Goal: Task Accomplishment & Management: Manage account settings

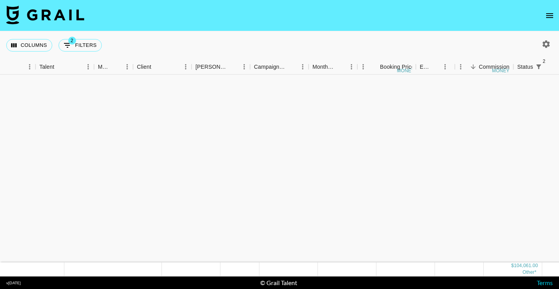
scroll to position [464, 126]
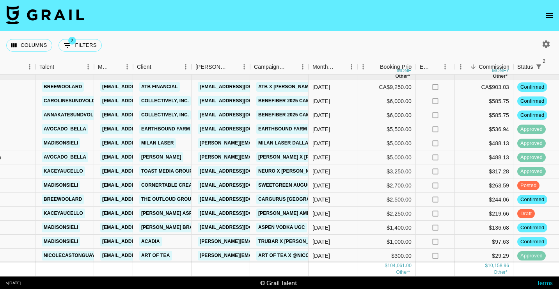
click at [550, 12] on icon "open drawer" at bounding box center [549, 15] width 9 height 9
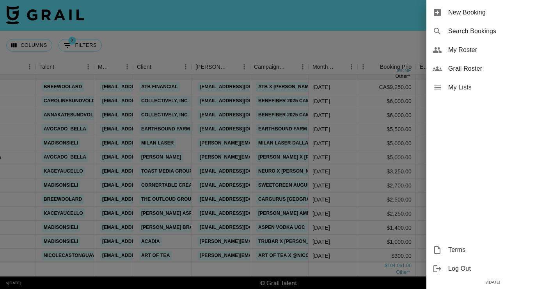
click at [471, 69] on span "Grail Roster" at bounding box center [500, 68] width 105 height 9
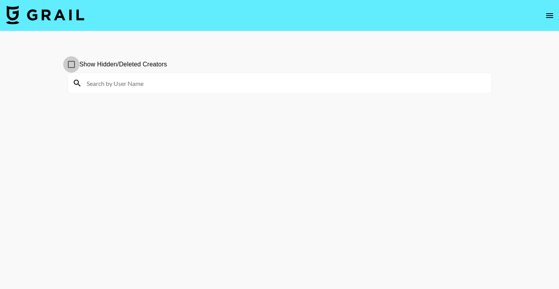
click at [71, 63] on input "Show Hidden/Deleted Creators" at bounding box center [71, 64] width 16 height 16
checkbox input "true"
click at [117, 88] on input at bounding box center [284, 83] width 405 height 12
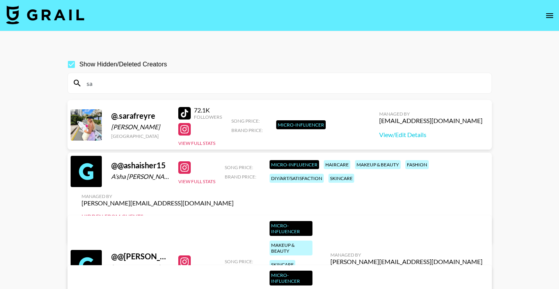
type input "s"
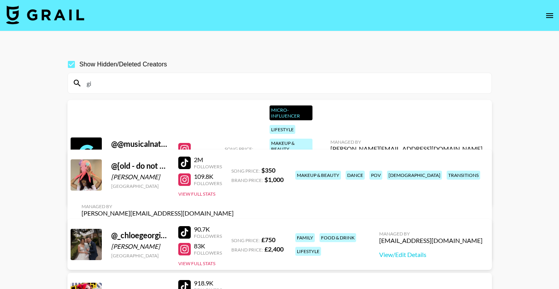
type input "g"
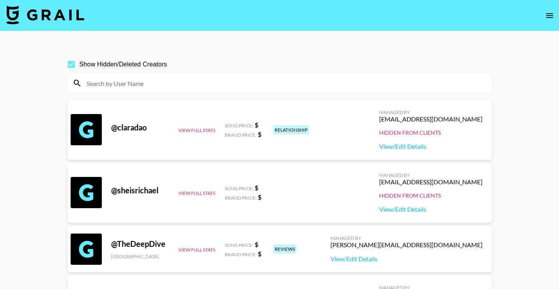
drag, startPoint x: 132, startPoint y: 85, endPoint x: 133, endPoint y: 80, distance: 4.7
click at [132, 85] on input at bounding box center [284, 83] width 405 height 12
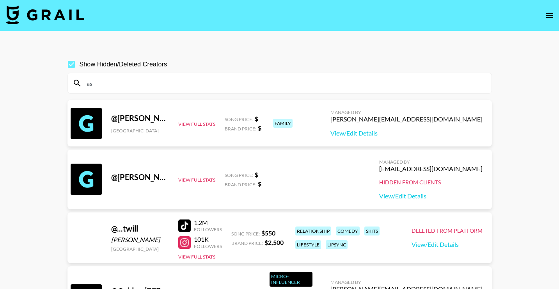
type input "a"
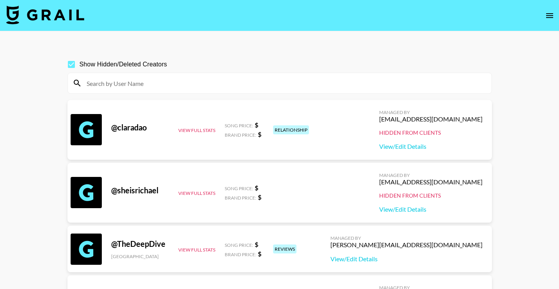
click at [152, 81] on input at bounding box center [284, 83] width 405 height 12
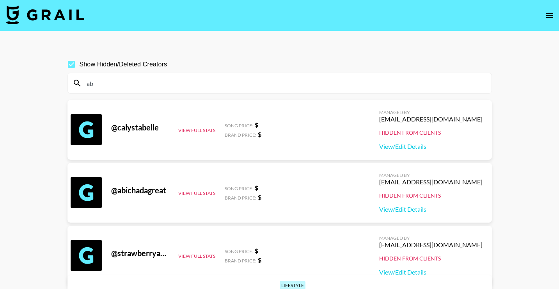
type input "a"
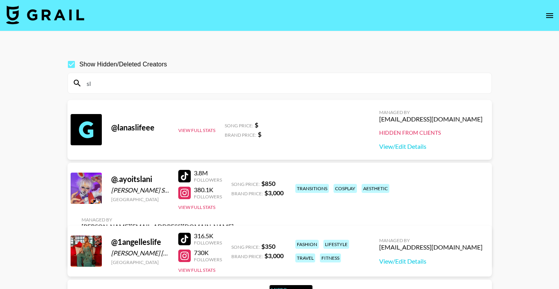
type input "s"
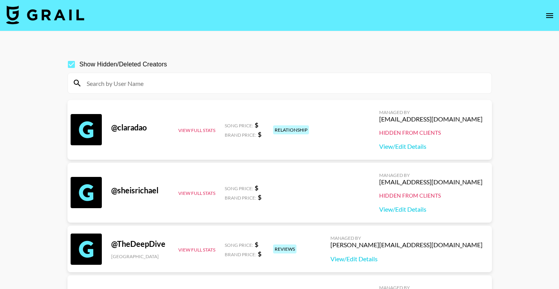
click at [117, 84] on input at bounding box center [284, 83] width 405 height 12
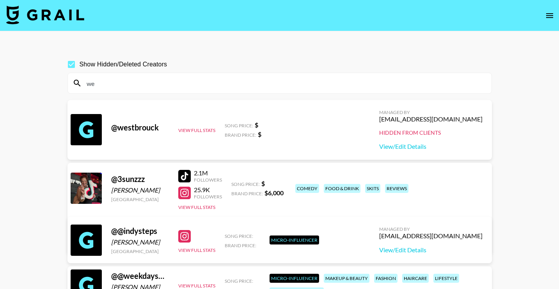
type input "w"
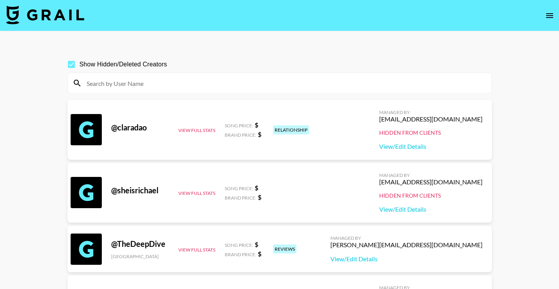
click at [43, 15] on img at bounding box center [45, 14] width 78 height 19
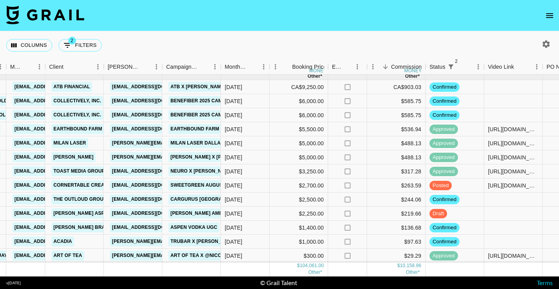
scroll to position [466, 522]
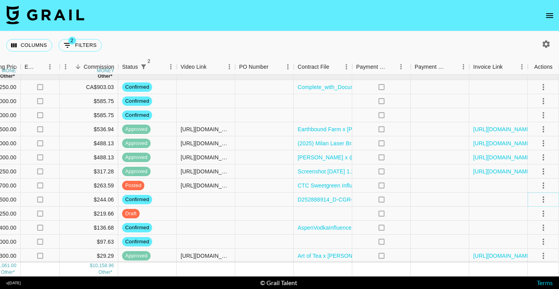
click at [546, 198] on icon "select merge strategy" at bounding box center [543, 199] width 9 height 9
click at [524, 244] on li "Draft Created" at bounding box center [534, 244] width 51 height 14
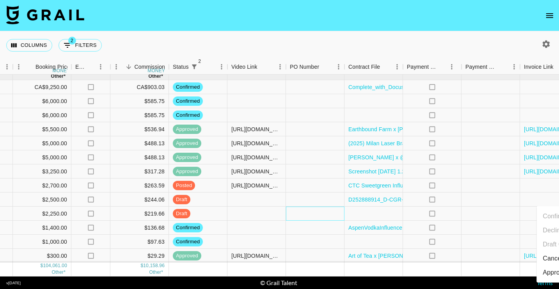
click at [299, 214] on div at bounding box center [315, 213] width 59 height 14
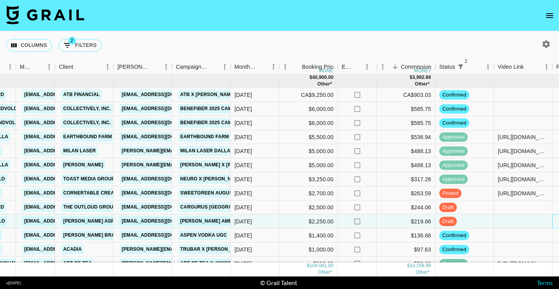
scroll to position [452, 205]
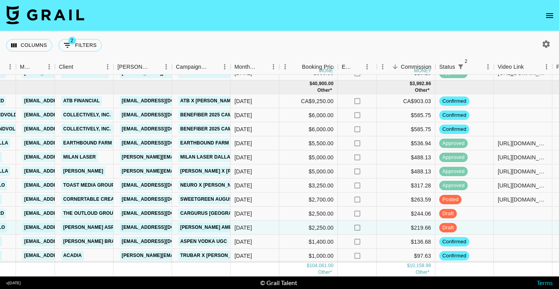
click at [547, 43] on icon "button" at bounding box center [546, 43] width 7 height 7
select select "May '25"
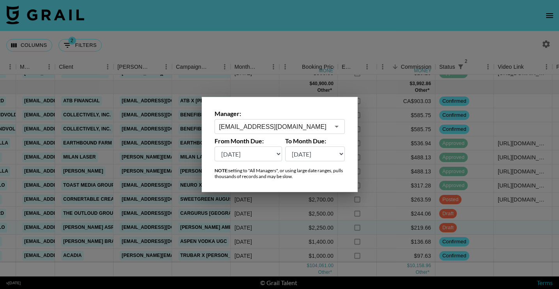
click at [280, 129] on input "cayman@grail-talent.com" at bounding box center [274, 126] width 110 height 9
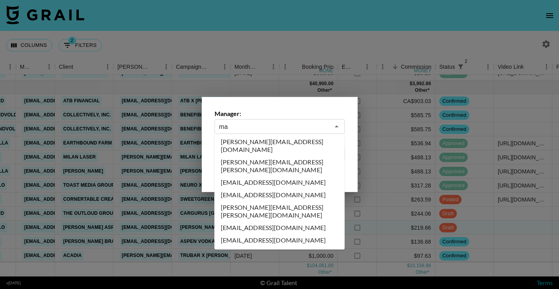
scroll to position [0, 0]
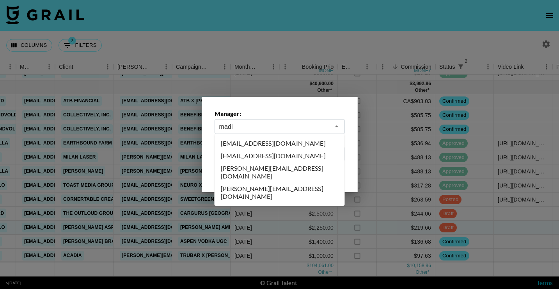
click at [269, 169] on li "madison.bowen@grail-talent.com" at bounding box center [280, 172] width 130 height 20
type input "madison.bowen@grail-talent.com"
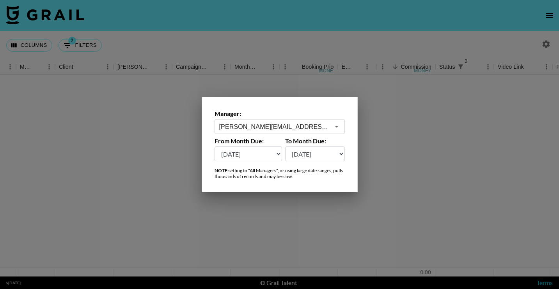
scroll to position [0, 205]
click at [252, 34] on div at bounding box center [279, 144] width 559 height 289
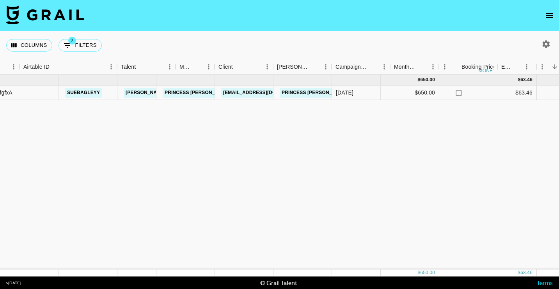
scroll to position [0, 0]
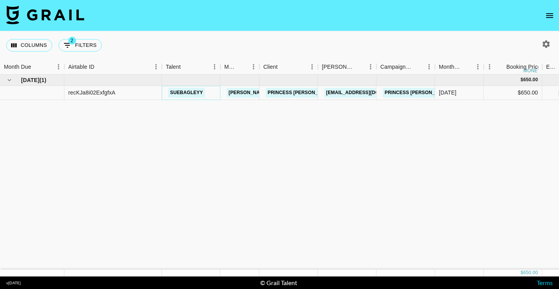
click at [183, 95] on link "suebagleyy" at bounding box center [186, 93] width 37 height 10
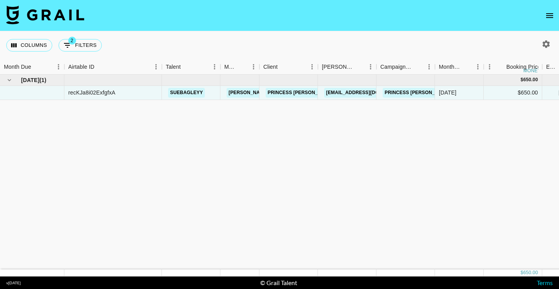
click at [545, 20] on button "open drawer" at bounding box center [550, 16] width 16 height 16
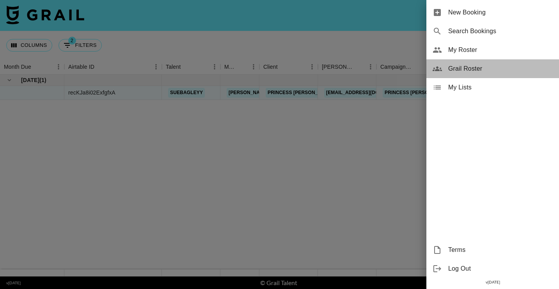
click at [487, 67] on span "Grail Roster" at bounding box center [500, 68] width 105 height 9
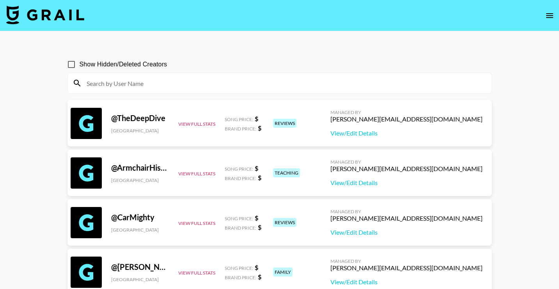
click at [171, 84] on input at bounding box center [284, 83] width 405 height 12
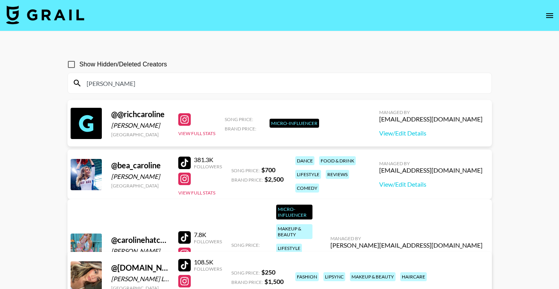
click at [139, 87] on input "caroline" at bounding box center [284, 83] width 405 height 12
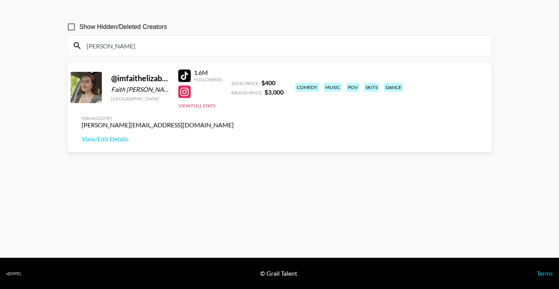
scroll to position [37, 0]
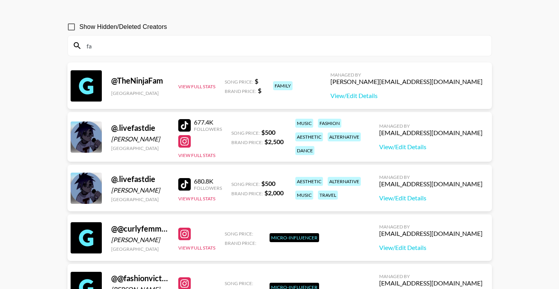
type input "f"
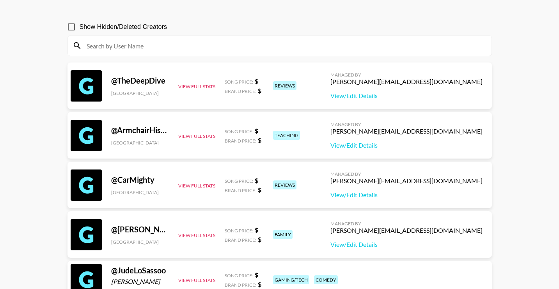
scroll to position [0, 0]
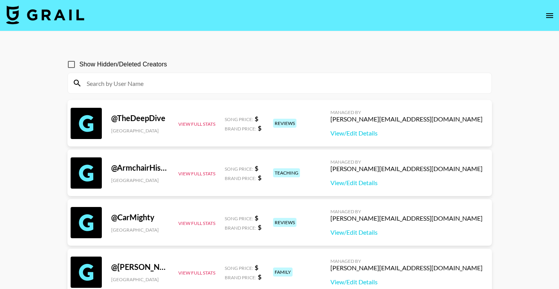
click at [28, 12] on img at bounding box center [45, 14] width 78 height 19
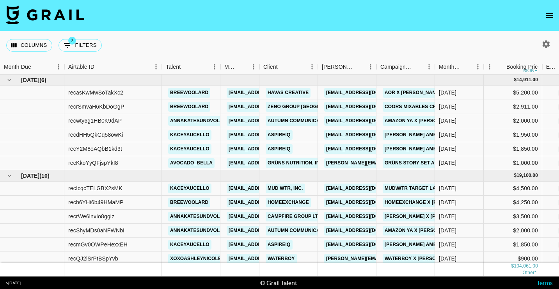
click at [544, 42] on icon "button" at bounding box center [546, 43] width 7 height 7
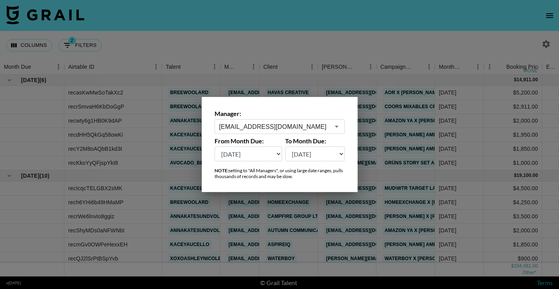
click at [257, 156] on select "Aug '26 Jul '26 Jun '26 May '26 Apr '26 Mar '26 Feb '26 Jan '26 Dec '25 Nov '25…" at bounding box center [249, 153] width 68 height 15
select select "Aug '25"
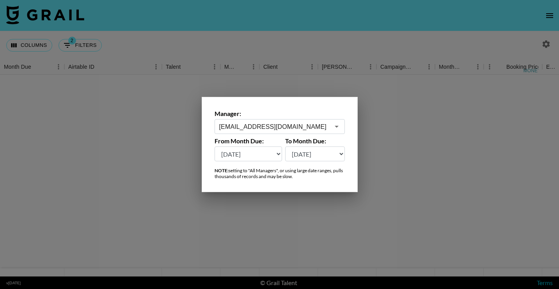
click at [272, 130] on input "cayman@grail-talent.com" at bounding box center [274, 126] width 110 height 9
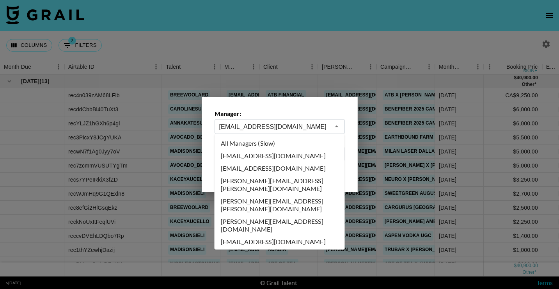
click at [277, 144] on li "All Managers (Slow)" at bounding box center [280, 143] width 130 height 12
type input "All Managers (Slow)"
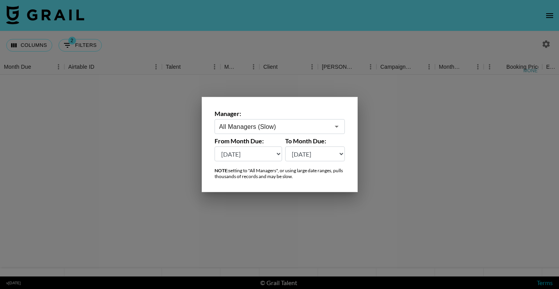
click at [246, 18] on div at bounding box center [279, 144] width 559 height 289
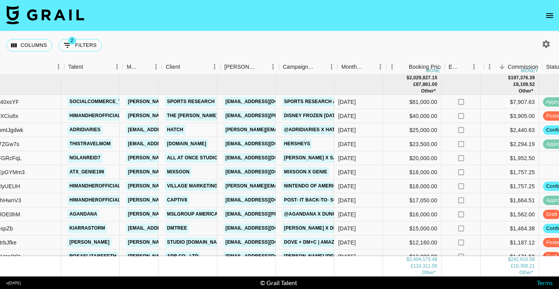
scroll to position [0, 103]
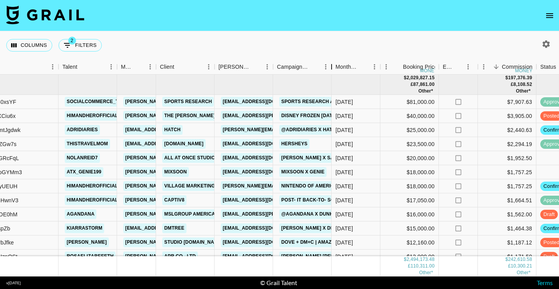
drag, startPoint x: 331, startPoint y: 65, endPoint x: 364, endPoint y: 64, distance: 32.8
click at [336, 64] on div "Campaign (Type)" at bounding box center [331, 66] width 9 height 15
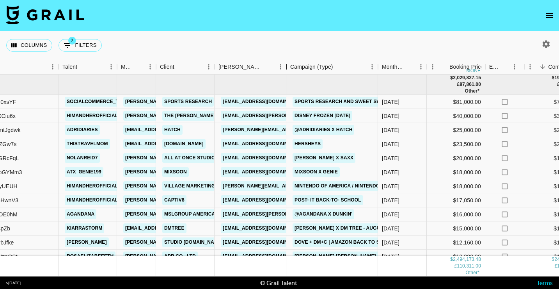
drag, startPoint x: 274, startPoint y: 64, endPoint x: 291, endPoint y: 64, distance: 17.2
click at [291, 64] on div "Booker" at bounding box center [286, 66] width 9 height 15
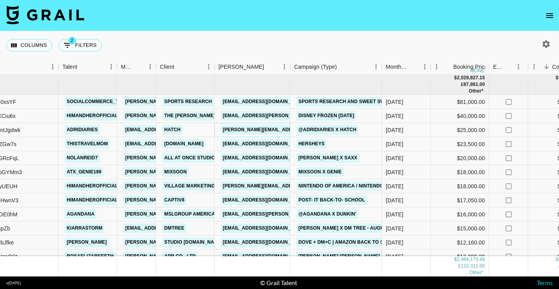
click at [261, 129] on link "sara.haig@hatch.co" at bounding box center [324, 130] width 207 height 10
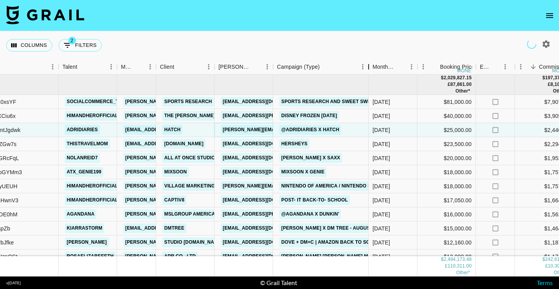
drag, startPoint x: 333, startPoint y: 65, endPoint x: 370, endPoint y: 65, distance: 37.1
click at [370, 65] on div "Campaign (Type)" at bounding box center [368, 66] width 9 height 15
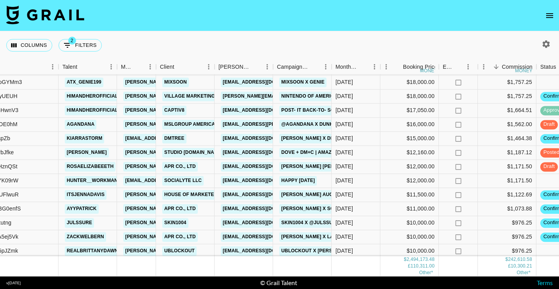
scroll to position [100, 103]
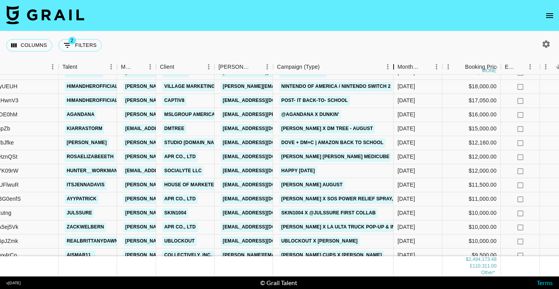
drag, startPoint x: 332, startPoint y: 63, endPoint x: 394, endPoint y: 64, distance: 62.1
click at [394, 64] on div "Campaign (Type)" at bounding box center [393, 66] width 9 height 15
click at [253, 141] on link "kayceem@obvious.ly" at bounding box center [264, 143] width 87 height 10
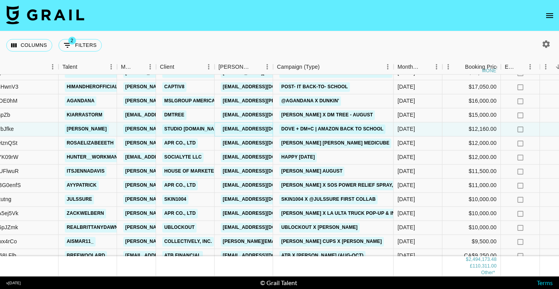
scroll to position [122, 103]
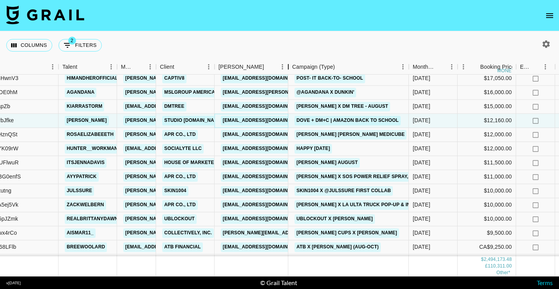
drag, startPoint x: 276, startPoint y: 66, endPoint x: 289, endPoint y: 70, distance: 13.8
click at [289, 70] on div "Booker" at bounding box center [288, 66] width 9 height 15
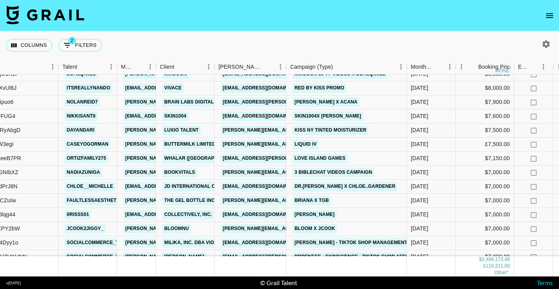
scroll to position [407, 103]
click at [242, 215] on link "priscila@collectivelyinc.com" at bounding box center [264, 215] width 87 height 10
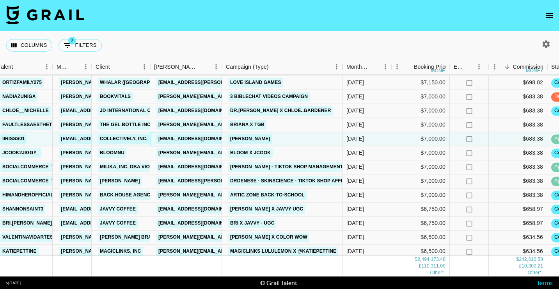
scroll to position [483, 167]
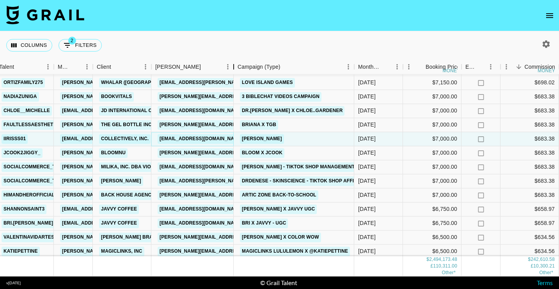
drag, startPoint x: 222, startPoint y: 73, endPoint x: 231, endPoint y: 73, distance: 9.8
click at [232, 74] on div "Booker" at bounding box center [233, 66] width 9 height 15
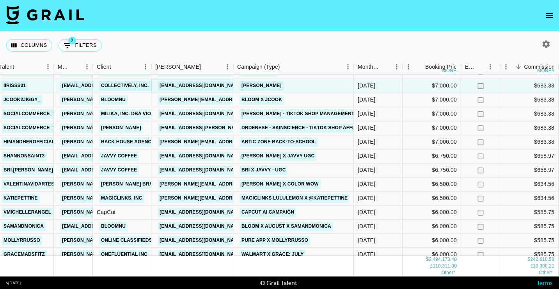
scroll to position [545, 167]
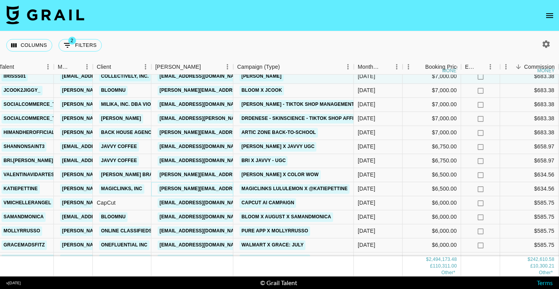
click at [199, 191] on link "amelia.schmarzo@magiclinks.com" at bounding box center [221, 189] width 127 height 10
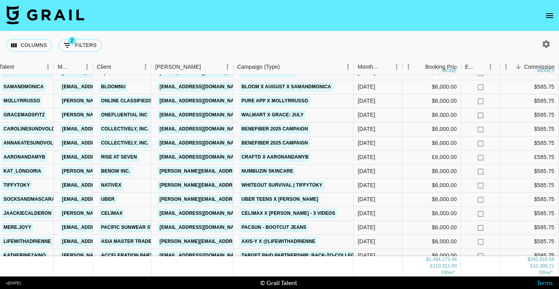
scroll to position [676, 167]
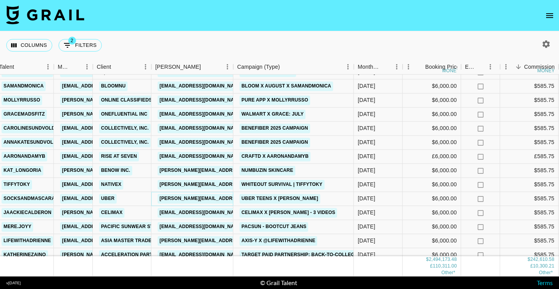
click at [212, 200] on link "ella@openinfluence.com" at bounding box center [221, 199] width 127 height 10
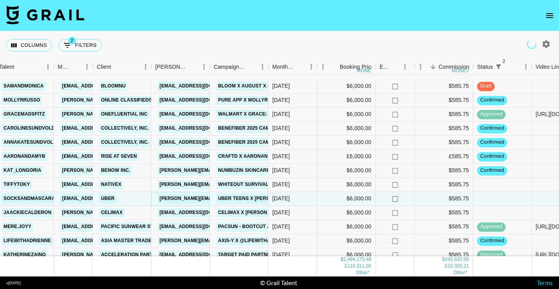
scroll to position [714, 167]
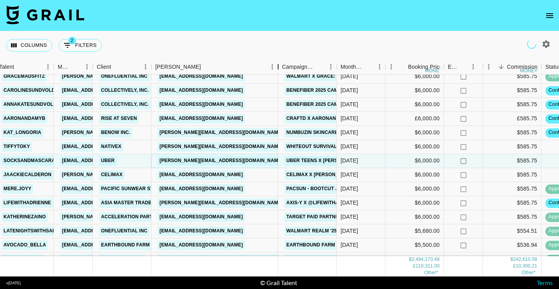
drag, startPoint x: 209, startPoint y: 63, endPoint x: 280, endPoint y: 66, distance: 70.7
click at [280, 66] on div "Booker" at bounding box center [278, 66] width 9 height 15
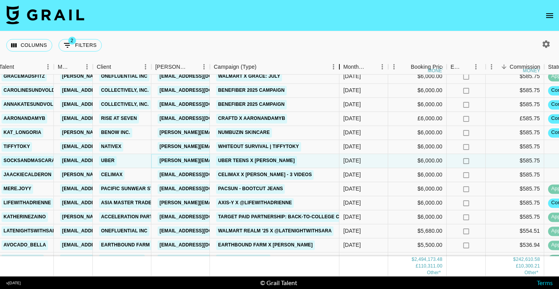
drag, startPoint x: 267, startPoint y: 66, endPoint x: 345, endPoint y: 66, distance: 78.1
click at [344, 66] on div "Campaign (Type)" at bounding box center [339, 66] width 9 height 15
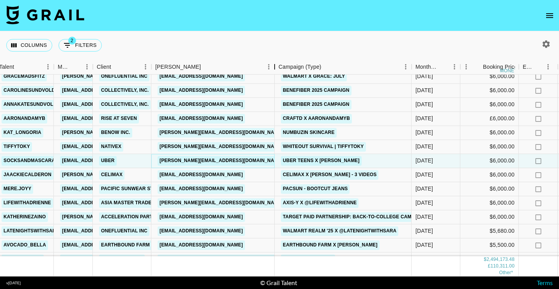
drag, startPoint x: 211, startPoint y: 62, endPoint x: 279, endPoint y: 63, distance: 68.3
click at [279, 63] on div "Booker" at bounding box center [274, 66] width 9 height 15
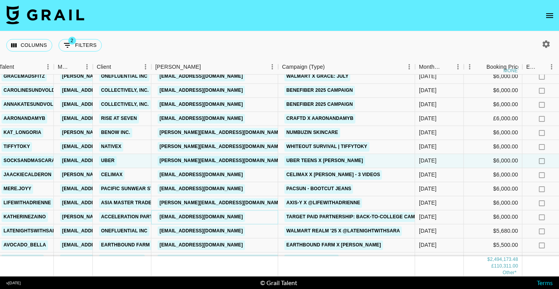
click at [201, 216] on link "klapella@accelerationpartners.com" at bounding box center [201, 217] width 87 height 10
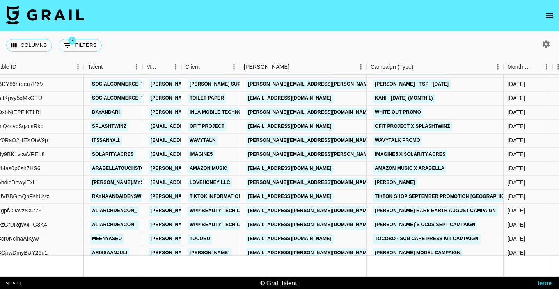
scroll to position [1270, 78]
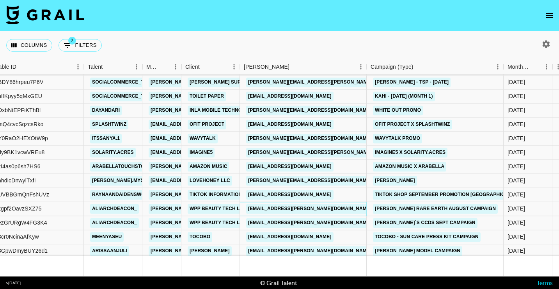
click at [286, 210] on link "cheska.acosta@wppmedia.com" at bounding box center [309, 209] width 127 height 10
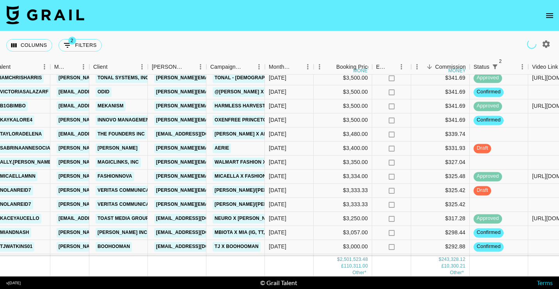
scroll to position [2022, 170]
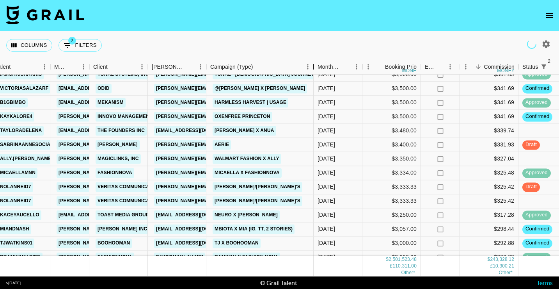
drag, startPoint x: 264, startPoint y: 62, endPoint x: 328, endPoint y: 62, distance: 64.0
click at [318, 62] on div "Campaign (Type)" at bounding box center [313, 66] width 9 height 15
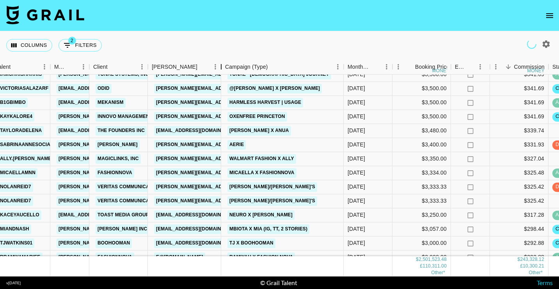
drag, startPoint x: 209, startPoint y: 62, endPoint x: 278, endPoint y: 62, distance: 69.1
click at [226, 62] on div "Booker" at bounding box center [221, 66] width 9 height 15
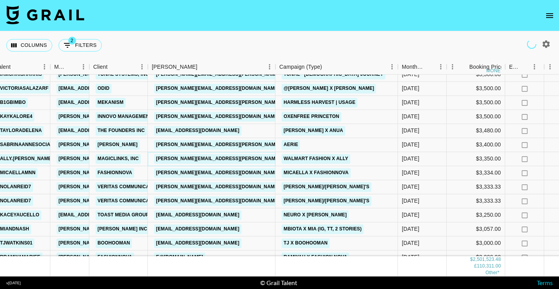
click at [203, 161] on link "alexis.zarycki@magiclinks.com" at bounding box center [237, 159] width 167 height 10
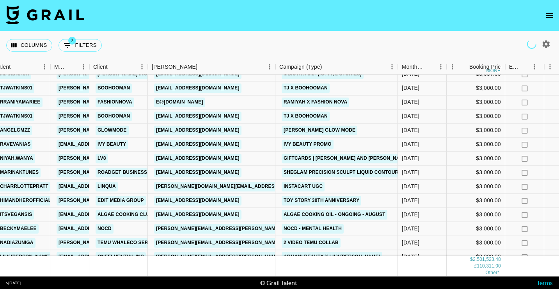
scroll to position [2184, 170]
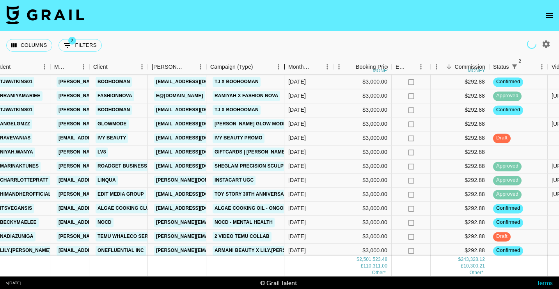
drag, startPoint x: 264, startPoint y: 62, endPoint x: 317, endPoint y: 62, distance: 52.3
click at [289, 62] on div "Campaign (Type)" at bounding box center [284, 66] width 9 height 15
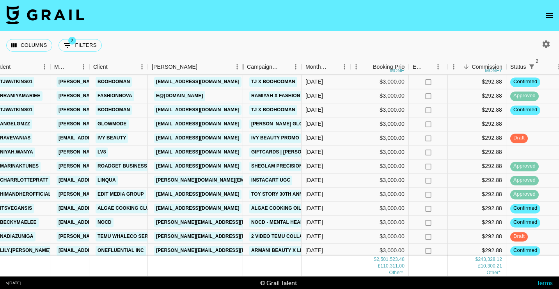
drag, startPoint x: 207, startPoint y: 67, endPoint x: 247, endPoint y: 67, distance: 40.2
click at [246, 67] on div "Booker" at bounding box center [242, 66] width 9 height 15
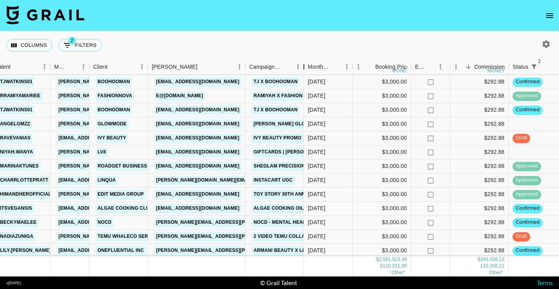
drag, startPoint x: 304, startPoint y: 62, endPoint x: 368, endPoint y: 62, distance: 64.8
click at [309, 62] on div "Campaign (Type)" at bounding box center [303, 66] width 9 height 15
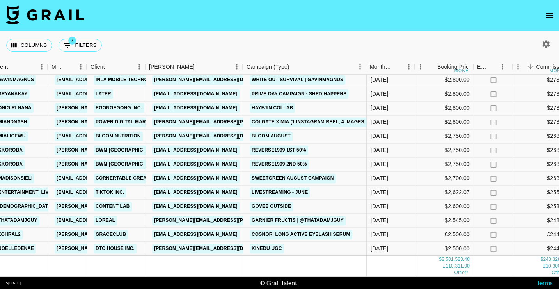
scroll to position [2902, 174]
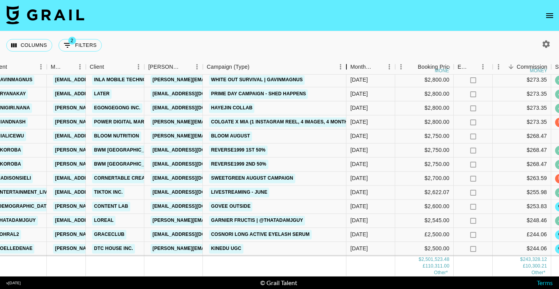
drag, startPoint x: 262, startPoint y: 67, endPoint x: 365, endPoint y: 64, distance: 102.3
click at [351, 64] on div "Campaign (Type)" at bounding box center [346, 66] width 9 height 15
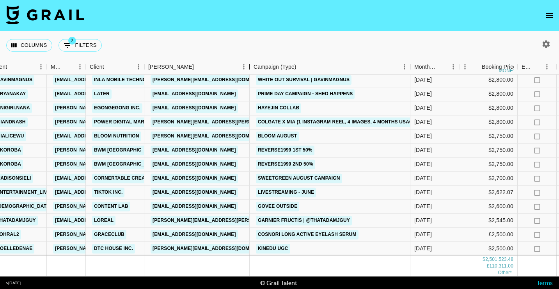
drag, startPoint x: 206, startPoint y: 64, endPoint x: 253, endPoint y: 63, distance: 47.6
click at [253, 63] on div "Booker" at bounding box center [249, 66] width 9 height 15
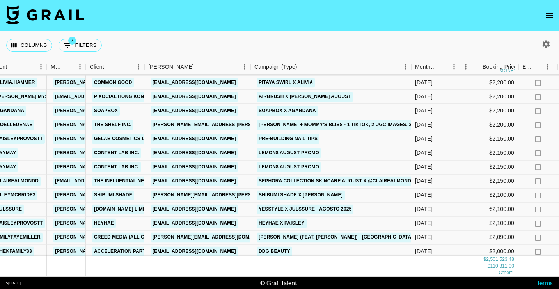
scroll to position [3617, 174]
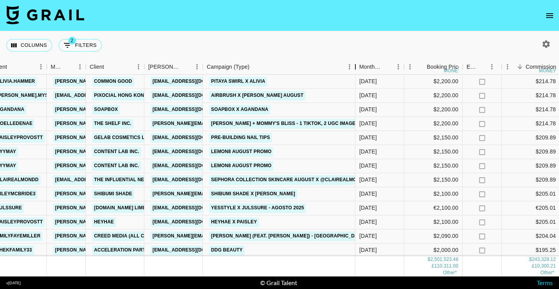
drag, startPoint x: 263, startPoint y: 69, endPoint x: 356, endPoint y: 69, distance: 93.3
click at [356, 69] on div "Campaign (Type)" at bounding box center [355, 66] width 9 height 15
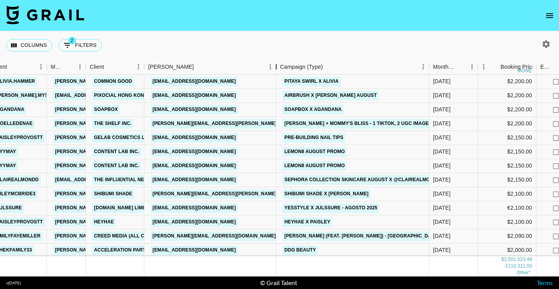
drag, startPoint x: 201, startPoint y: 64, endPoint x: 274, endPoint y: 66, distance: 73.4
click at [274, 66] on div "Booker" at bounding box center [276, 66] width 9 height 15
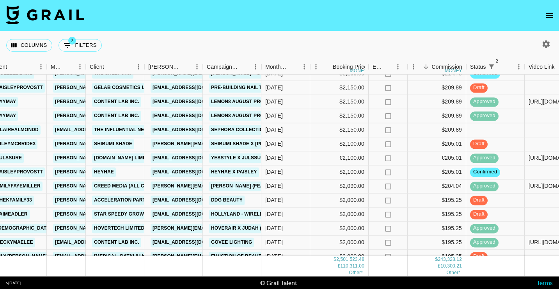
scroll to position [3676, 174]
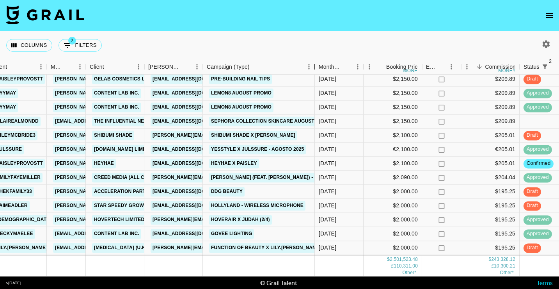
drag, startPoint x: 262, startPoint y: 63, endPoint x: 325, endPoint y: 63, distance: 63.6
click at [320, 63] on div "Campaign (Type)" at bounding box center [314, 66] width 9 height 15
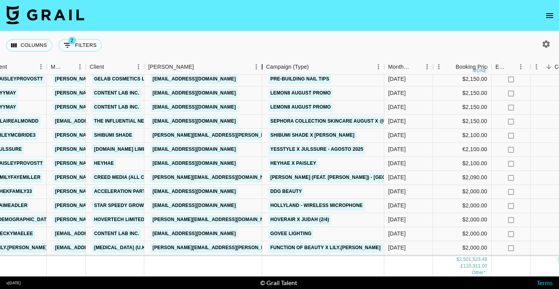
drag, startPoint x: 205, startPoint y: 63, endPoint x: 264, endPoint y: 62, distance: 59.3
click at [264, 62] on div "Booker" at bounding box center [262, 66] width 9 height 15
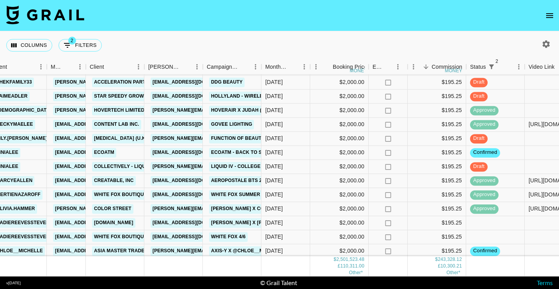
scroll to position [3790, 174]
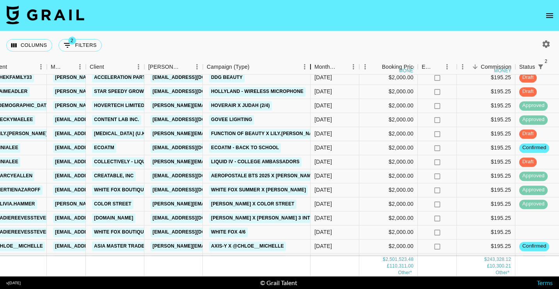
drag, startPoint x: 262, startPoint y: 65, endPoint x: 324, endPoint y: 65, distance: 62.1
click at [315, 65] on div "Campaign (Type)" at bounding box center [310, 66] width 9 height 15
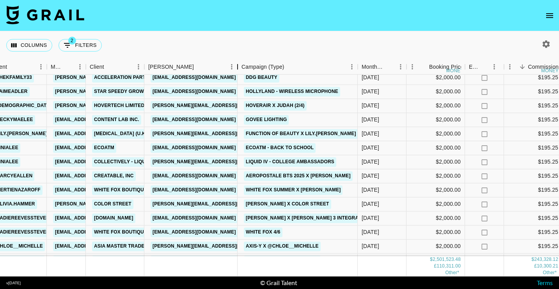
drag, startPoint x: 204, startPoint y: 62, endPoint x: 238, endPoint y: 63, distance: 34.4
click at [238, 63] on div "Booker" at bounding box center [237, 66] width 9 height 15
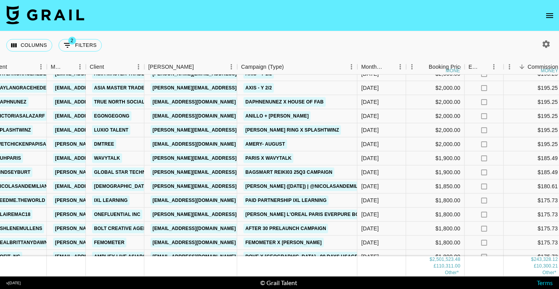
scroll to position [4308, 174]
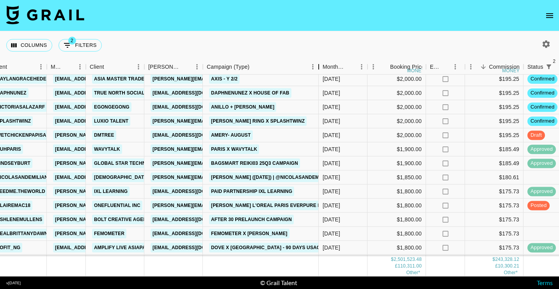
drag, startPoint x: 265, startPoint y: 61, endPoint x: 333, endPoint y: 55, distance: 68.9
click at [333, 55] on div "Columns 2 Filters + Booking Month Due Airtable ID Talent Manager Client Booker …" at bounding box center [279, 153] width 559 height 245
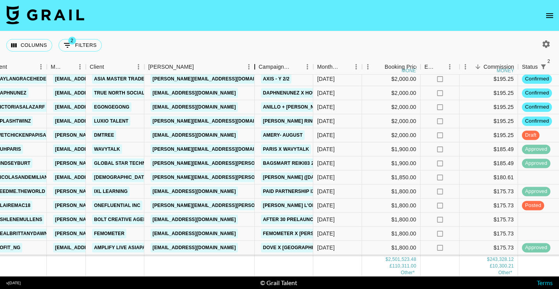
drag, startPoint x: 201, startPoint y: 63, endPoint x: 253, endPoint y: 62, distance: 51.9
click at [253, 62] on div "Booker" at bounding box center [254, 66] width 9 height 15
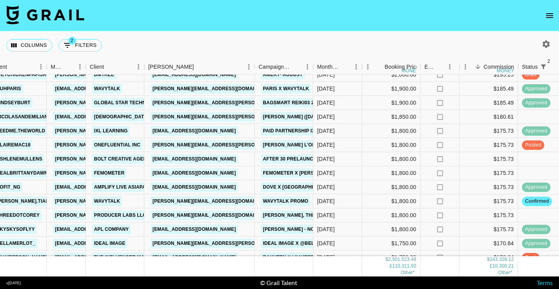
scroll to position [4373, 174]
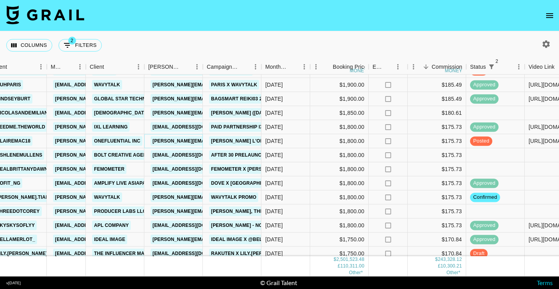
click at [194, 140] on link "melissa.santucci@onefluential.com" at bounding box center [234, 141] width 167 height 10
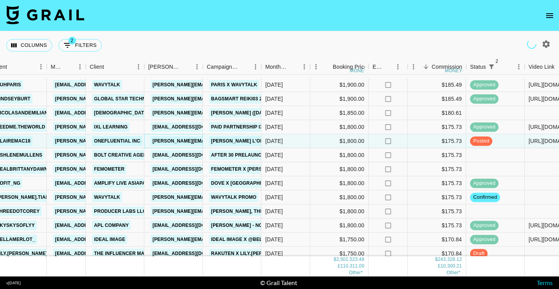
scroll to position [4408, 174]
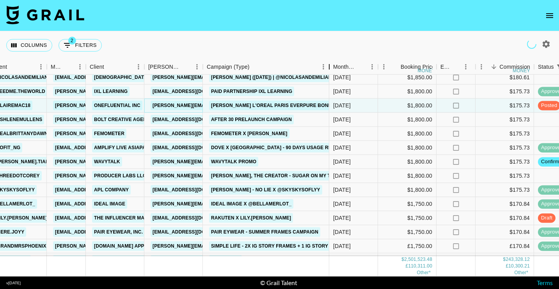
drag, startPoint x: 263, startPoint y: 64, endPoint x: 338, endPoint y: 63, distance: 74.9
click at [334, 63] on div "Campaign (Type)" at bounding box center [329, 66] width 9 height 15
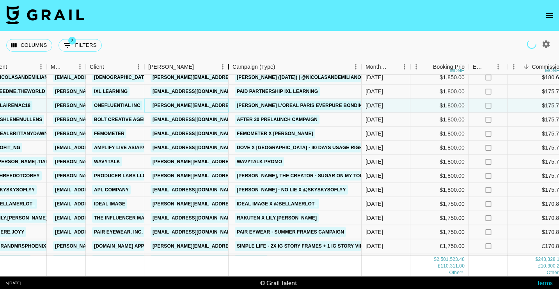
drag, startPoint x: 203, startPoint y: 64, endPoint x: 262, endPoint y: 65, distance: 59.3
click at [233, 65] on div "Booker" at bounding box center [228, 66] width 9 height 15
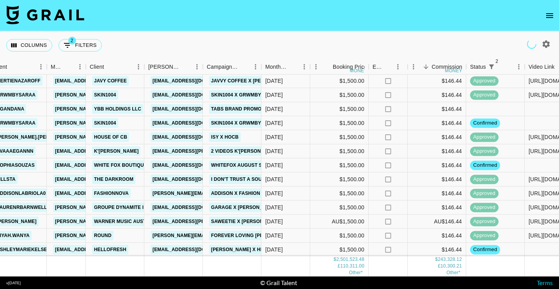
scroll to position [5011, 174]
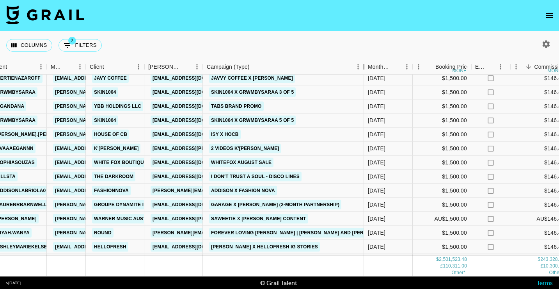
drag, startPoint x: 261, startPoint y: 63, endPoint x: 365, endPoint y: 64, distance: 103.4
click at [365, 64] on div "Campaign (Type)" at bounding box center [363, 66] width 9 height 15
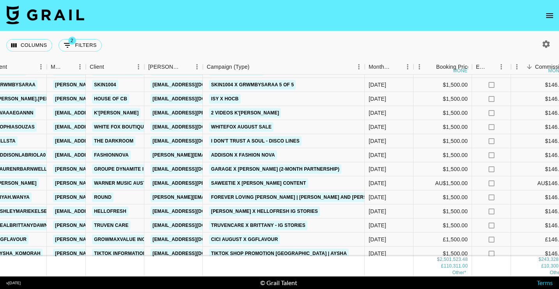
scroll to position [5047, 174]
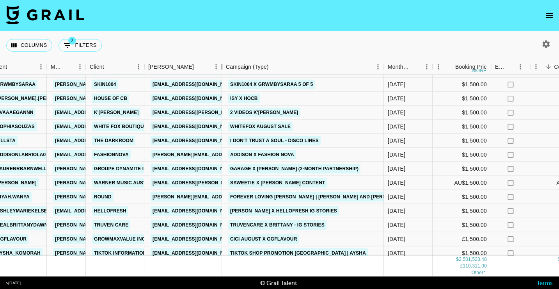
drag, startPoint x: 203, startPoint y: 65, endPoint x: 284, endPoint y: 66, distance: 80.8
click at [227, 66] on div "Booker" at bounding box center [221, 66] width 9 height 15
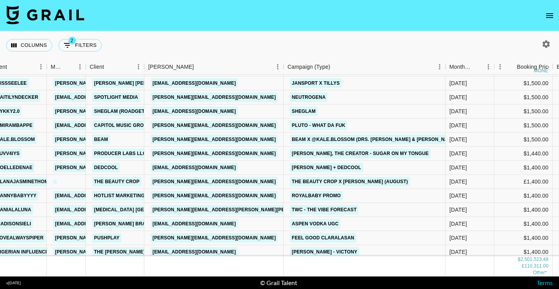
scroll to position [5543, 174]
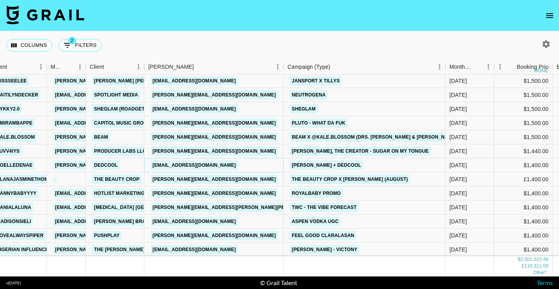
click at [174, 166] on link "macy@dedcool.com" at bounding box center [194, 165] width 87 height 10
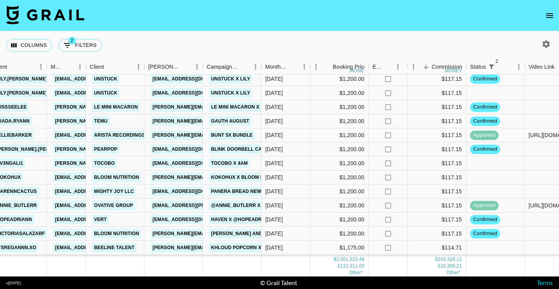
scroll to position [6354, 174]
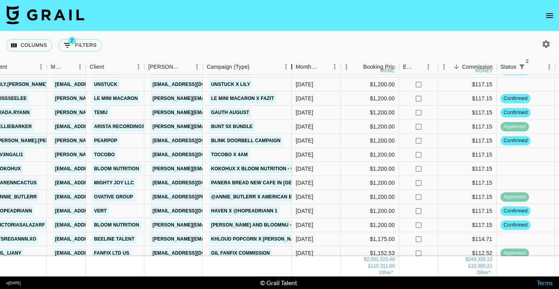
drag, startPoint x: 261, startPoint y: 65, endPoint x: 305, endPoint y: 65, distance: 43.3
click at [297, 65] on div "Campaign (Type)" at bounding box center [291, 66] width 9 height 15
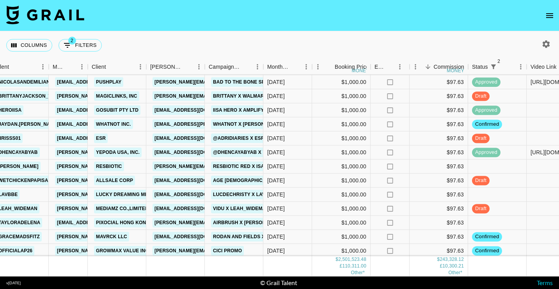
scroll to position [7299, 172]
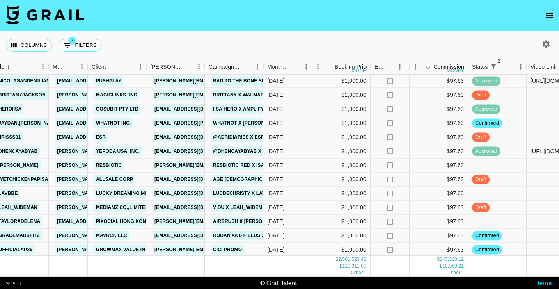
click at [546, 46] on icon "button" at bounding box center [546, 43] width 7 height 7
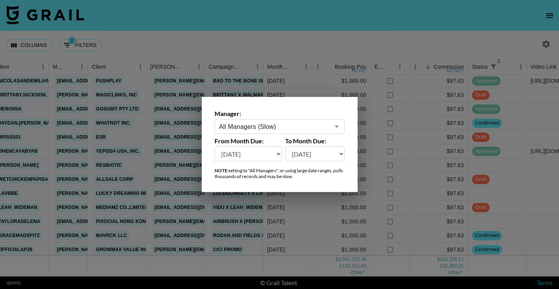
click at [245, 155] on select "Aug '26 Jul '26 Jun '26 May '26 Apr '26 Mar '26 Feb '26 Jan '26 Dec '25 Nov '25…" at bounding box center [249, 153] width 68 height 15
select select "Sep '25"
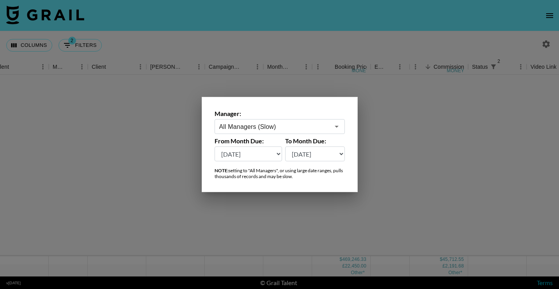
scroll to position [0, 172]
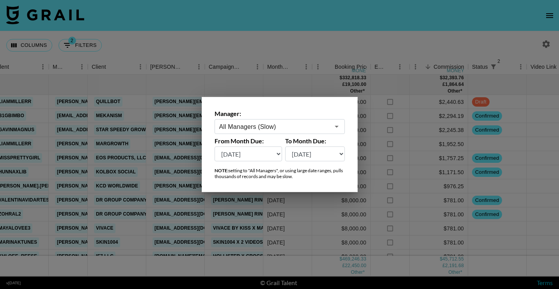
click at [228, 80] on div at bounding box center [279, 144] width 559 height 289
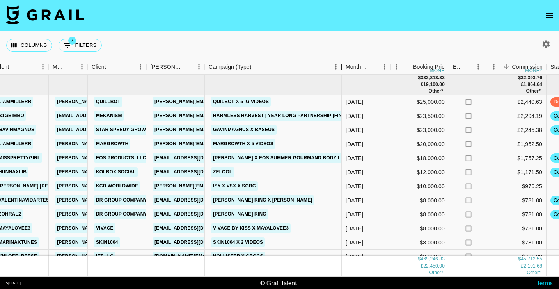
drag, startPoint x: 264, startPoint y: 62, endPoint x: 350, endPoint y: 64, distance: 86.7
click at [347, 64] on div "Campaign (Type)" at bounding box center [341, 66] width 9 height 15
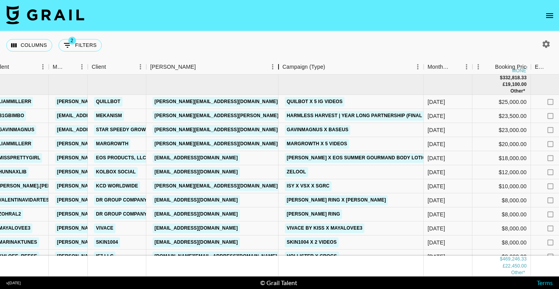
drag, startPoint x: 204, startPoint y: 70, endPoint x: 277, endPoint y: 69, distance: 73.8
click at [277, 70] on div "Booker" at bounding box center [278, 66] width 9 height 15
click at [240, 159] on link "lstewart@evolutionofsmooth.com" at bounding box center [196, 158] width 87 height 10
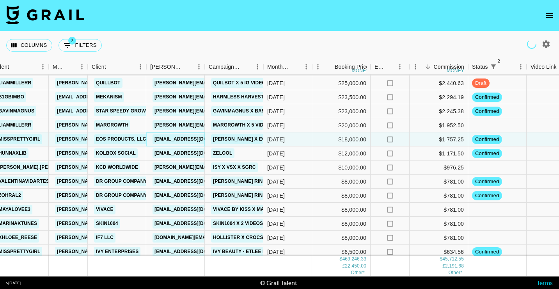
scroll to position [25, 172]
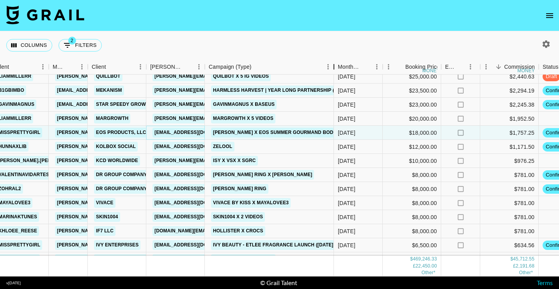
drag, startPoint x: 265, startPoint y: 61, endPoint x: 344, endPoint y: 61, distance: 79.2
click at [339, 61] on div "Campaign (Type)" at bounding box center [333, 66] width 9 height 15
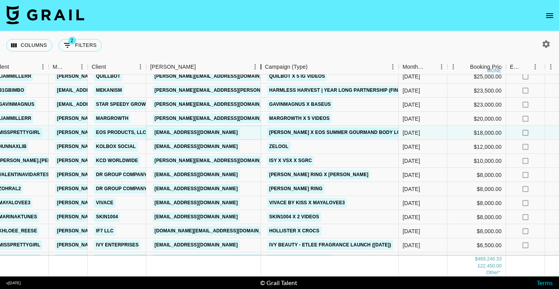
drag, startPoint x: 206, startPoint y: 61, endPoint x: 267, endPoint y: 57, distance: 61.0
click at [267, 57] on div "Columns 2 Filters + Booking Month Due Airtable ID Talent Manager Client Booker …" at bounding box center [279, 153] width 559 height 245
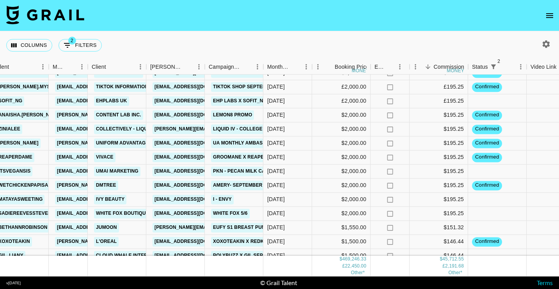
scroll to position [665, 172]
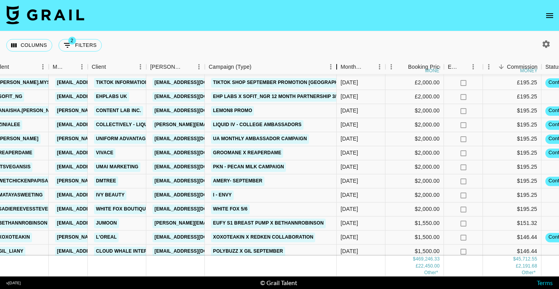
drag, startPoint x: 265, startPoint y: 63, endPoint x: 338, endPoint y: 62, distance: 73.0
click at [338, 63] on div "Campaign (Type)" at bounding box center [336, 66] width 9 height 15
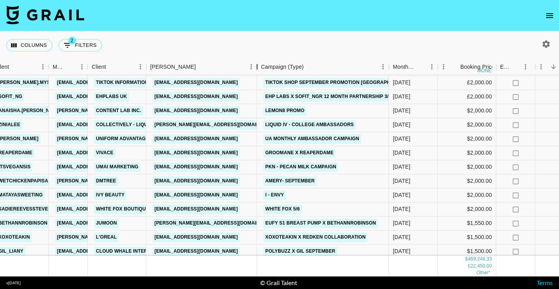
drag, startPoint x: 206, startPoint y: 61, endPoint x: 258, endPoint y: 62, distance: 52.3
click at [258, 62] on div "Booker" at bounding box center [257, 66] width 9 height 15
click at [197, 168] on link "[EMAIL_ADDRESS][DOMAIN_NAME]" at bounding box center [196, 167] width 87 height 10
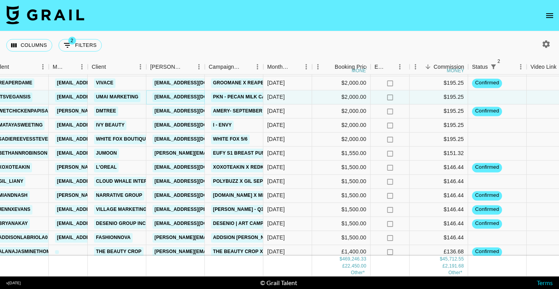
scroll to position [743, 172]
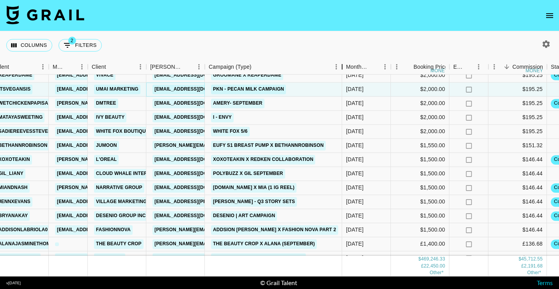
drag, startPoint x: 266, startPoint y: 62, endPoint x: 347, endPoint y: 63, distance: 81.2
click at [347, 63] on div "Campaign (Type)" at bounding box center [342, 66] width 9 height 15
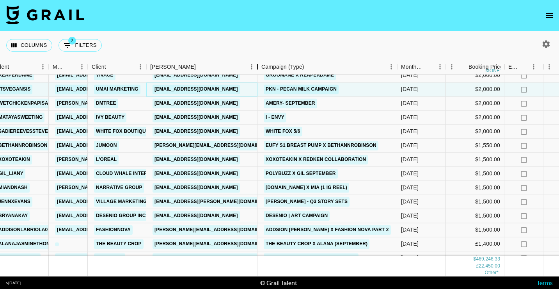
drag, startPoint x: 210, startPoint y: 62, endPoint x: 259, endPoint y: 62, distance: 49.2
click at [259, 62] on div "Booker" at bounding box center [257, 66] width 9 height 15
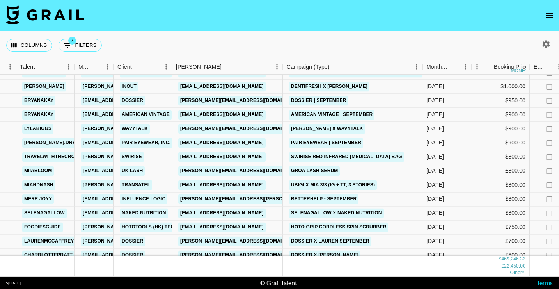
scroll to position [1157, 146]
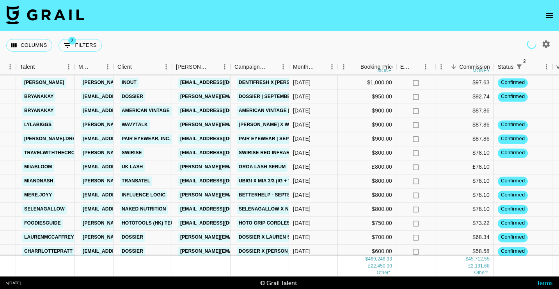
click at [542, 43] on icon "button" at bounding box center [546, 43] width 9 height 9
select select "Sep '25"
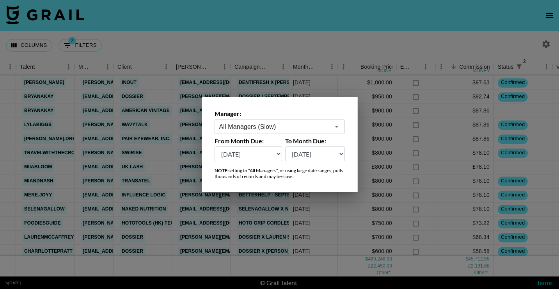
click at [291, 124] on input "All Managers (Slow)" at bounding box center [274, 126] width 110 height 9
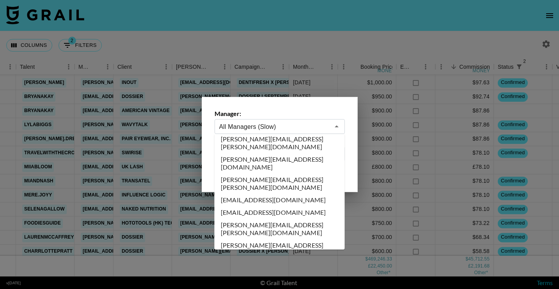
scroll to position [834, 0]
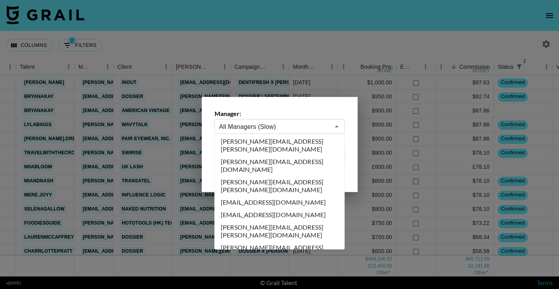
type input "cayman@grail-talent.com"
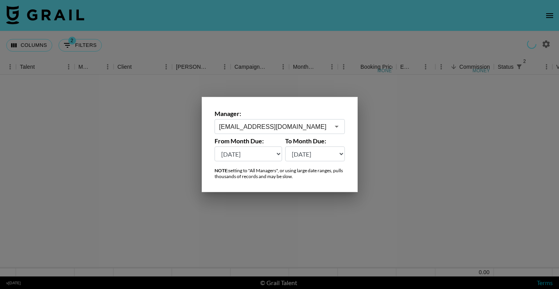
click at [248, 150] on select "Aug '26 Jul '26 Jun '26 May '26 Apr '26 Mar '26 Feb '26 Jan '26 Dec '25 Nov '25…" at bounding box center [249, 153] width 68 height 15
select select "May '25"
click at [272, 36] on div at bounding box center [279, 144] width 559 height 289
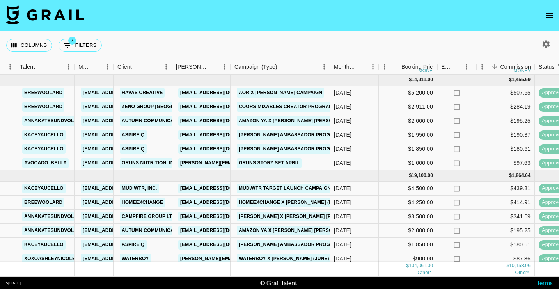
drag, startPoint x: 291, startPoint y: 67, endPoint x: 343, endPoint y: 64, distance: 52.0
click at [335, 64] on div "Campaign (Type)" at bounding box center [329, 66] width 9 height 15
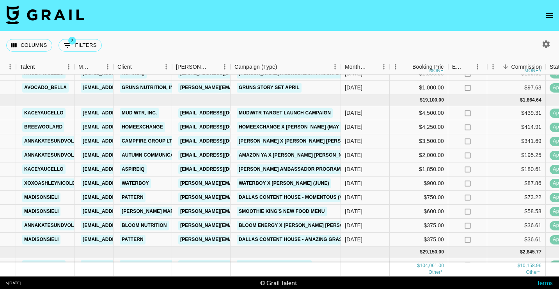
scroll to position [68, 146]
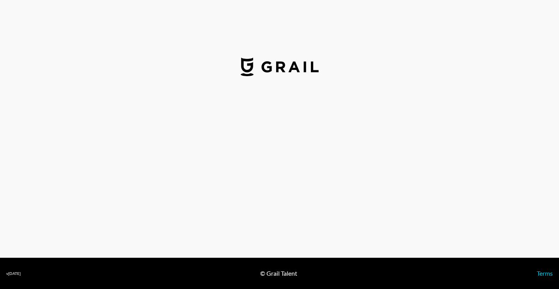
select select "USD"
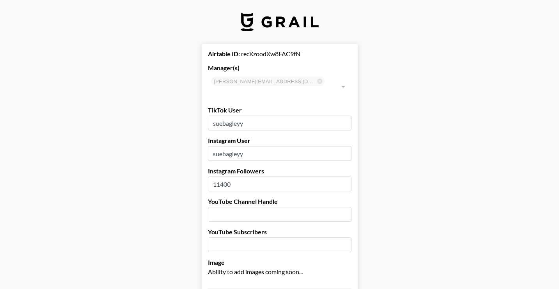
click at [237, 146] on input "suebagleyy" at bounding box center [280, 153] width 144 height 15
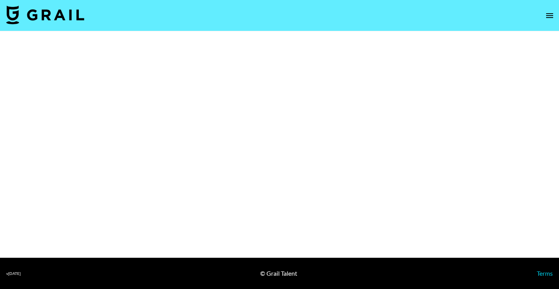
select select "Brand"
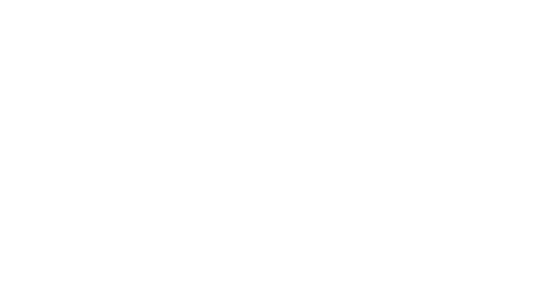
select select "Brand"
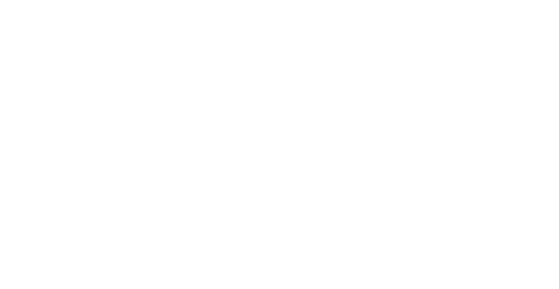
select select "Brand"
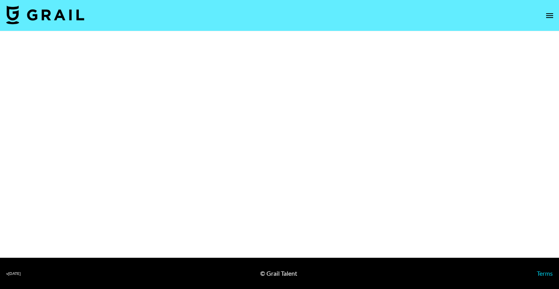
select select "Brand"
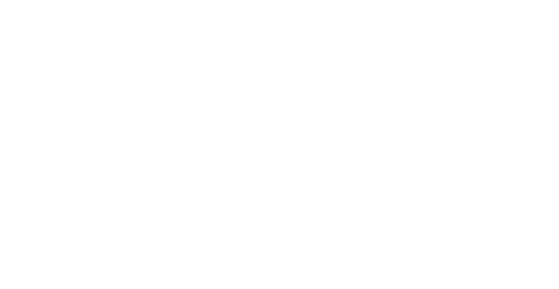
select select "Brand"
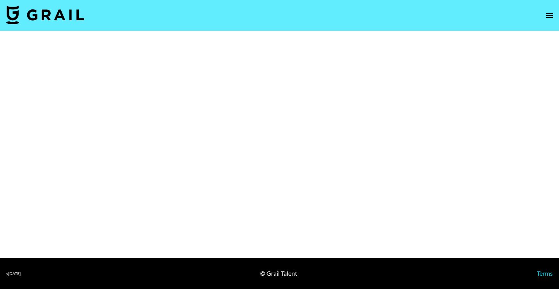
select select "Brand"
